Goal: Transaction & Acquisition: Purchase product/service

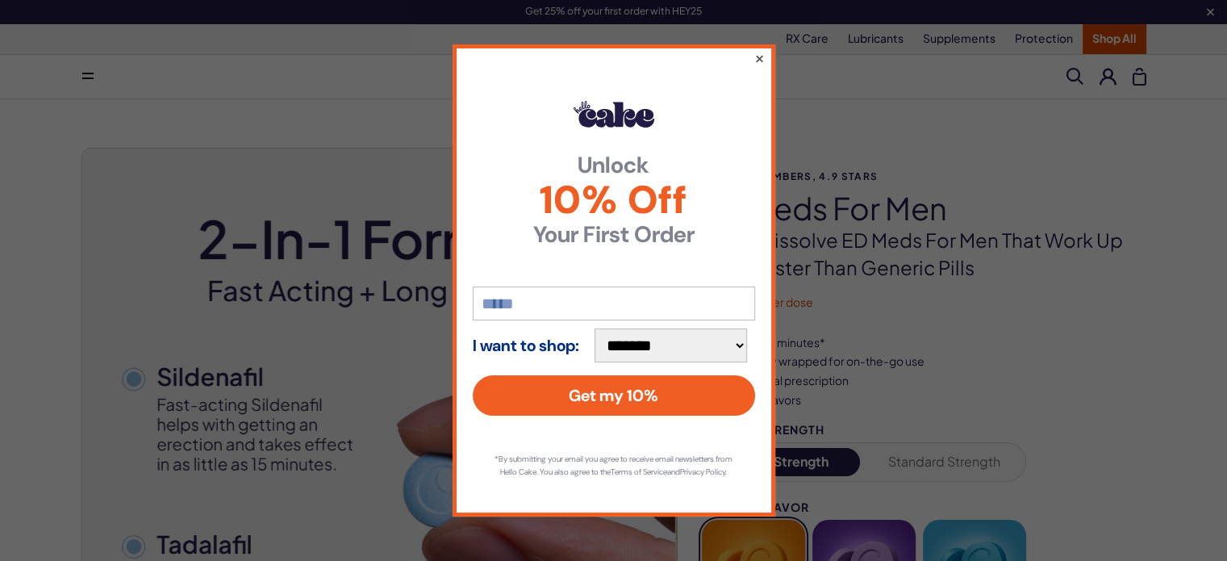
click at [758, 51] on button "×" at bounding box center [759, 57] width 10 height 19
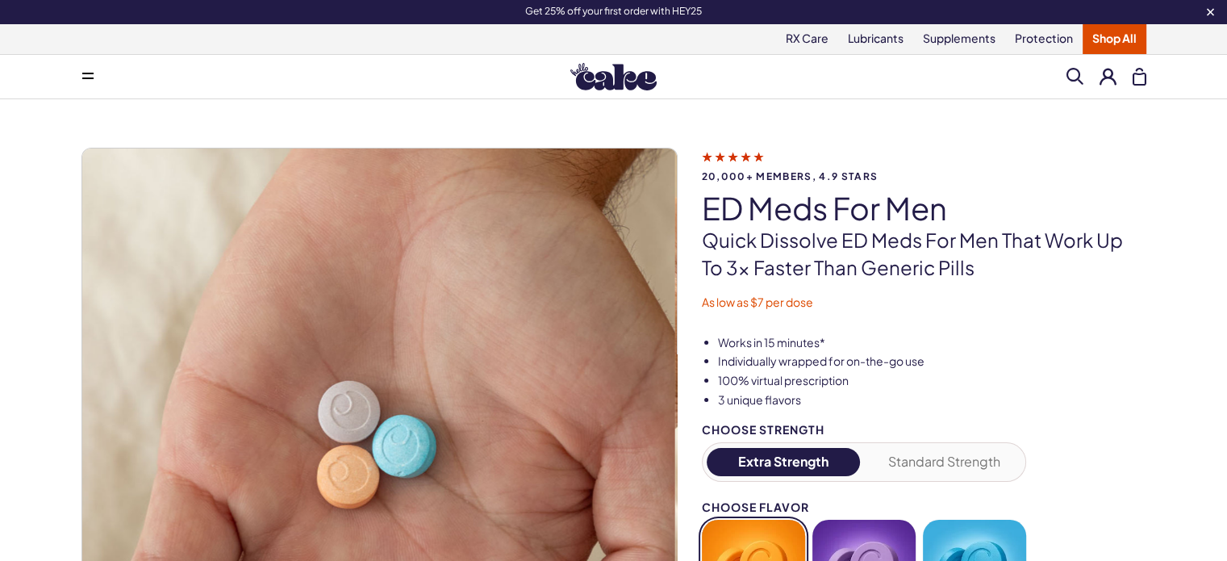
click at [1109, 71] on button at bounding box center [1108, 76] width 17 height 17
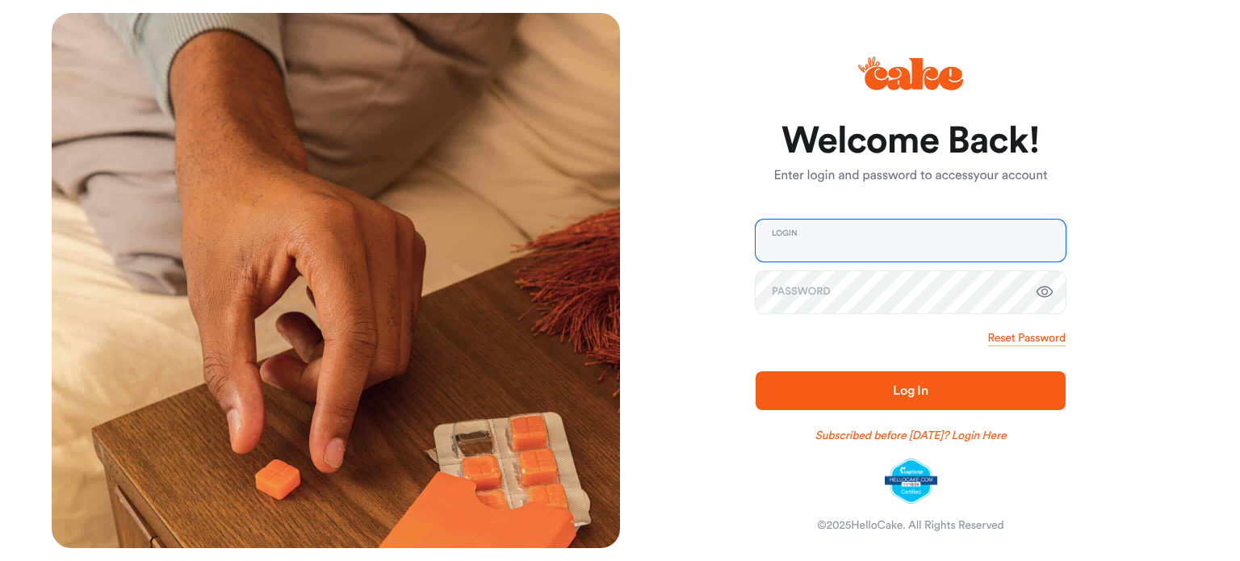
click at [911, 243] on input "email" at bounding box center [910, 241] width 310 height 42
type input "**********"
click at [910, 433] on link "Subscribed before [DATE]? Login Here" at bounding box center [910, 436] width 191 height 16
click at [903, 434] on link "Subscribed before [DATE]? Login Here" at bounding box center [910, 436] width 191 height 16
